Goal: Information Seeking & Learning: Learn about a topic

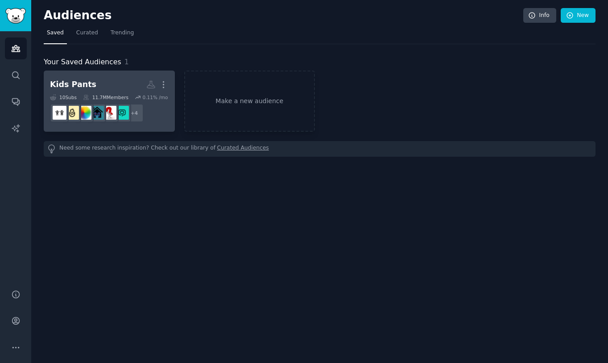
click at [162, 119] on dd "+ 4" at bounding box center [109, 112] width 119 height 25
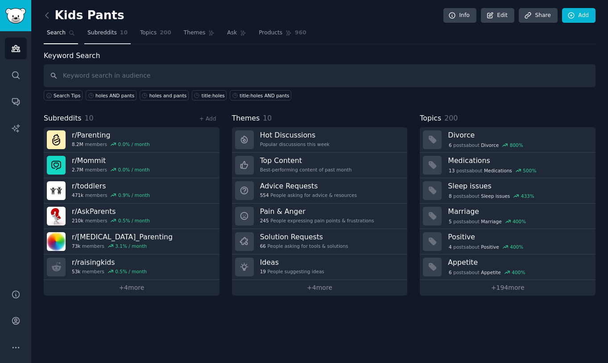
click at [99, 37] on link "Subreddits 10" at bounding box center [107, 35] width 46 height 18
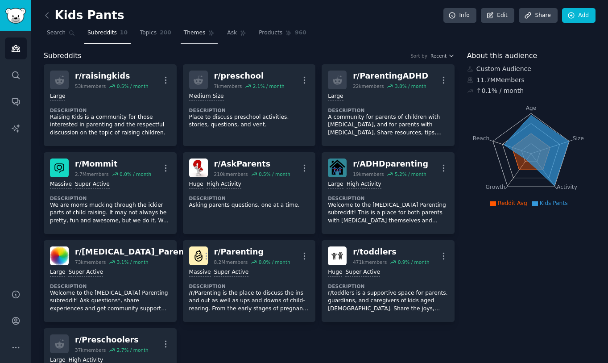
click at [198, 31] on span "Themes" at bounding box center [195, 33] width 22 height 8
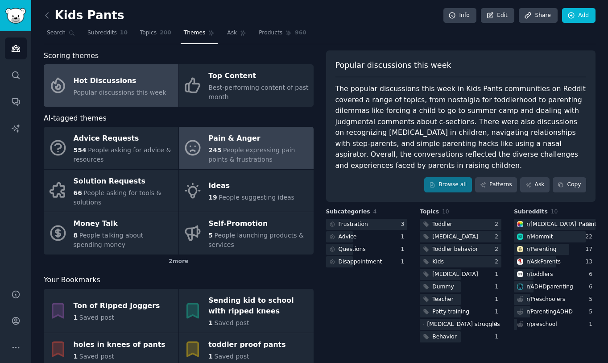
click at [214, 140] on div "Pain & Anger" at bounding box center [258, 139] width 100 height 14
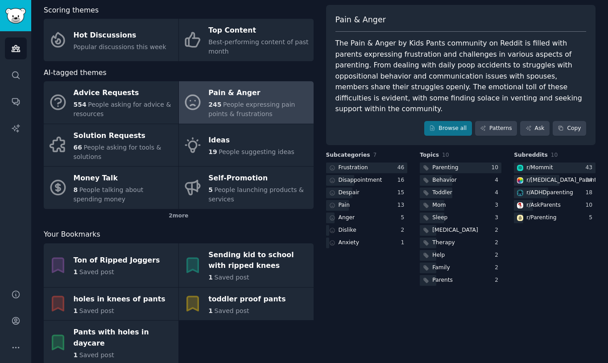
scroll to position [52, 0]
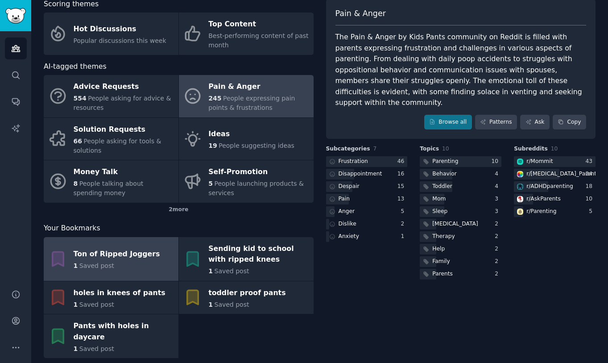
click at [140, 251] on div "Ton of Ripped Joggers" at bounding box center [117, 254] width 87 height 14
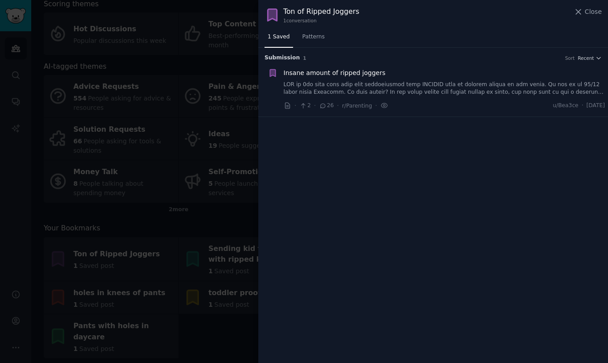
click at [133, 285] on div at bounding box center [304, 181] width 608 height 363
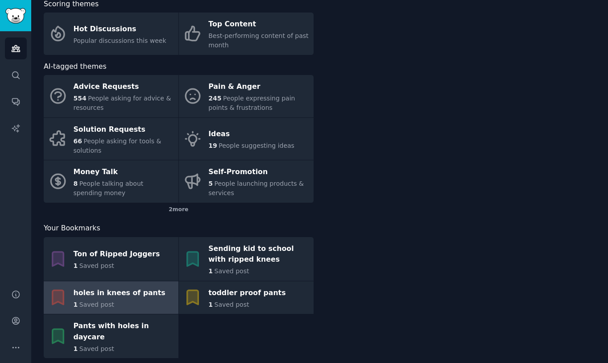
click at [132, 288] on div "holes in knees of pants" at bounding box center [120, 293] width 92 height 14
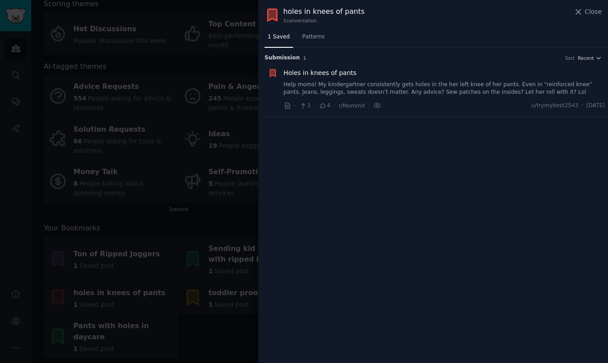
click at [123, 334] on div at bounding box center [304, 181] width 608 height 363
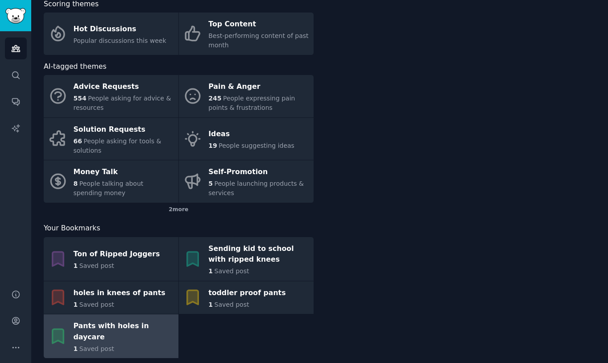
click at [123, 344] on div "1 Saved post" at bounding box center [124, 348] width 100 height 9
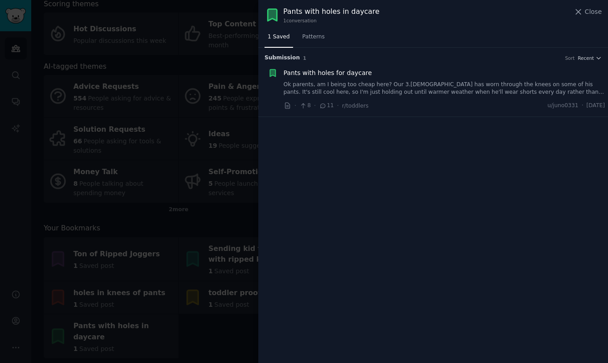
click at [232, 247] on div at bounding box center [304, 181] width 608 height 363
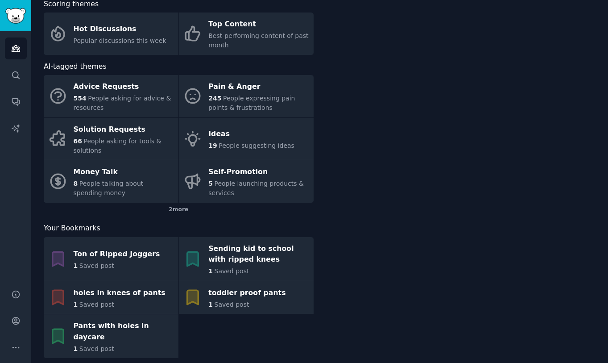
click at [232, 247] on div "Sending kid to school with ripped knees" at bounding box center [258, 253] width 100 height 25
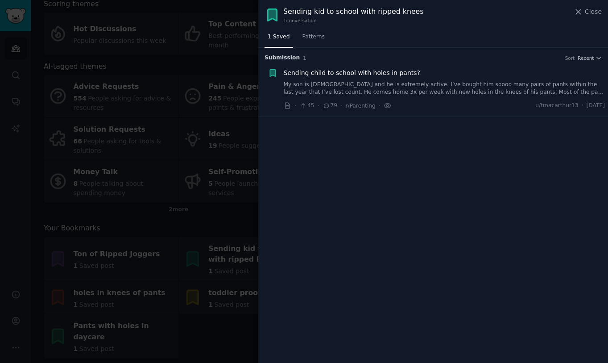
click at [325, 70] on span "Sending child to school with holes in pants?" at bounding box center [352, 72] width 137 height 9
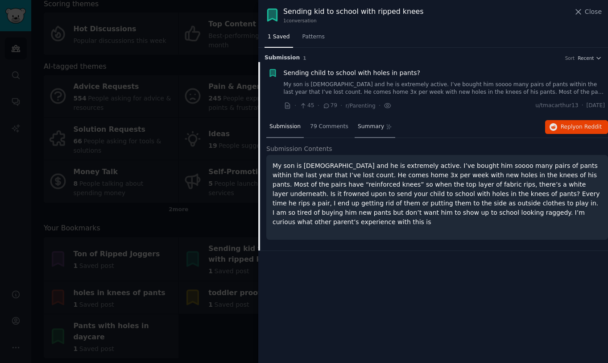
click at [376, 127] on span "Summary" at bounding box center [371, 127] width 26 height 8
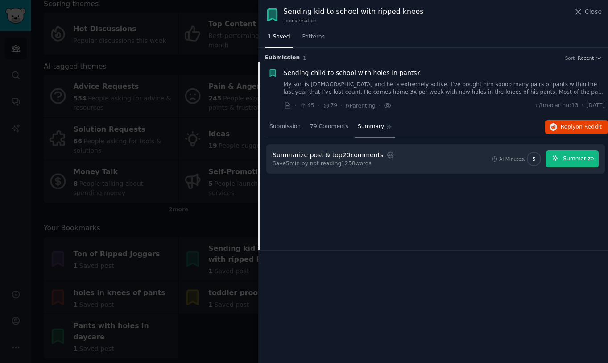
click at [555, 158] on icon "button" at bounding box center [556, 158] width 6 height 6
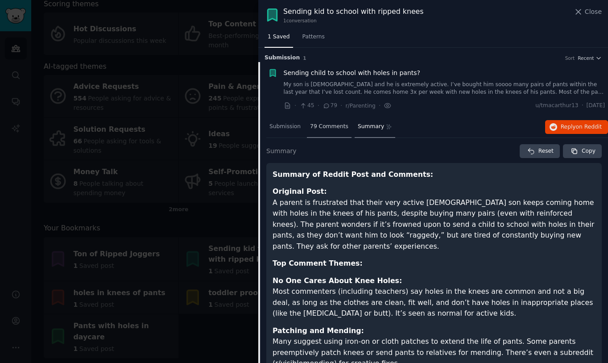
click at [322, 126] on span "79 Comments" at bounding box center [329, 127] width 38 height 8
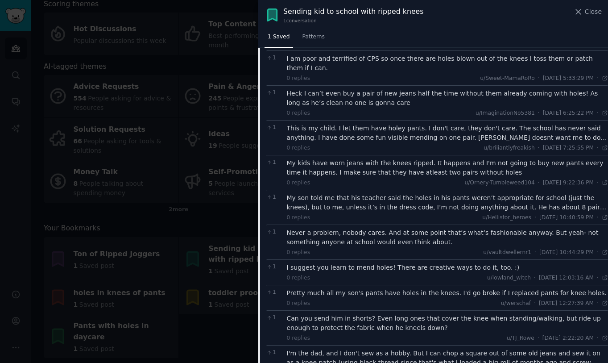
scroll to position [1327, 0]
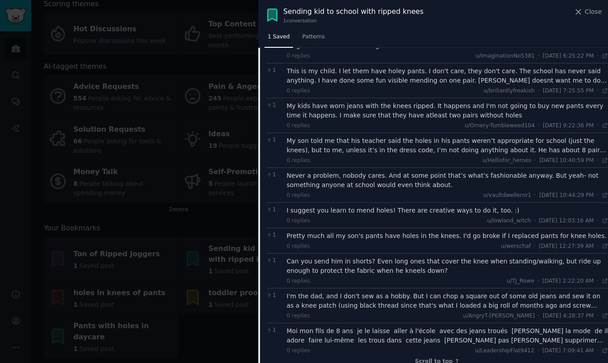
click at [157, 248] on div at bounding box center [304, 181] width 608 height 363
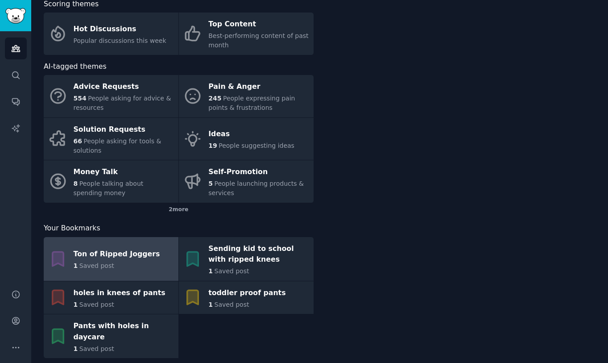
click at [126, 252] on div "Ton of Ripped Joggers" at bounding box center [117, 254] width 87 height 14
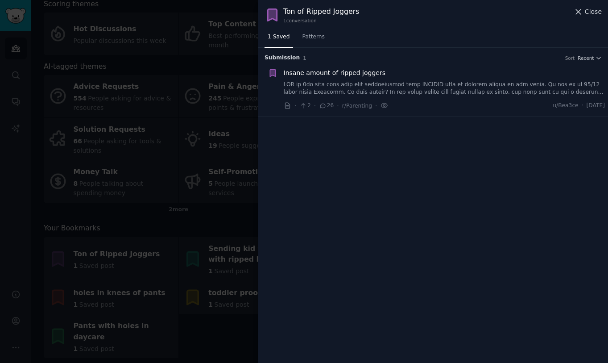
click at [578, 15] on icon at bounding box center [578, 11] width 9 height 9
